Goal: Task Accomplishment & Management: Complete application form

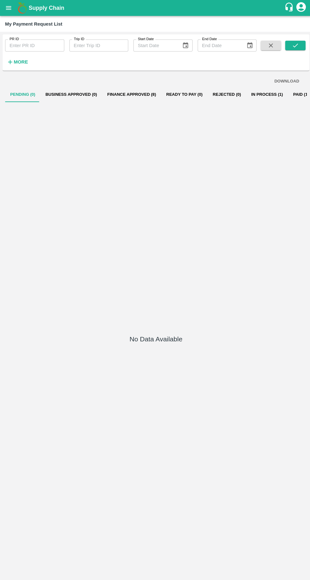
click at [9, 8] on icon "open drawer" at bounding box center [8, 7] width 5 height 3
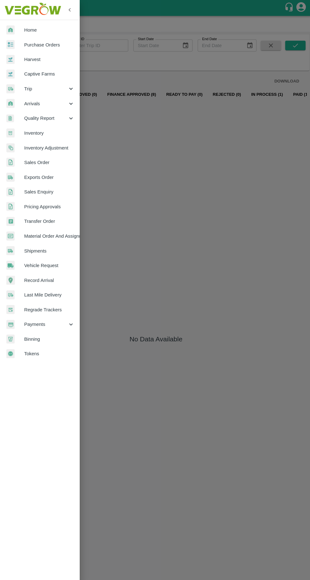
click at [55, 44] on span "Purchase Orders" at bounding box center [49, 44] width 50 height 7
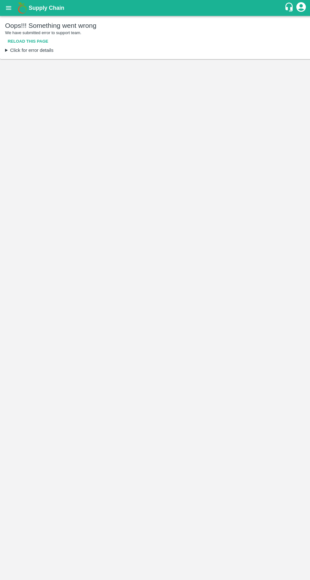
click at [30, 41] on button "Reload this page" at bounding box center [28, 41] width 46 height 11
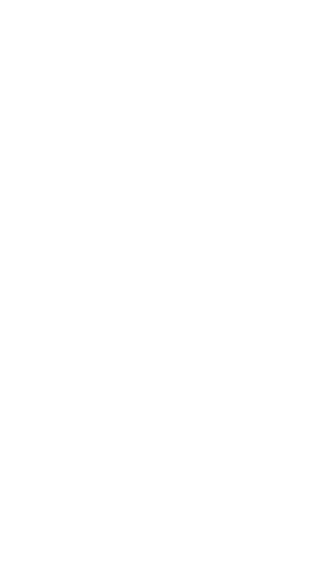
click at [298, 3] on html at bounding box center [155, 1] width 310 height 3
